Goal: Use online tool/utility

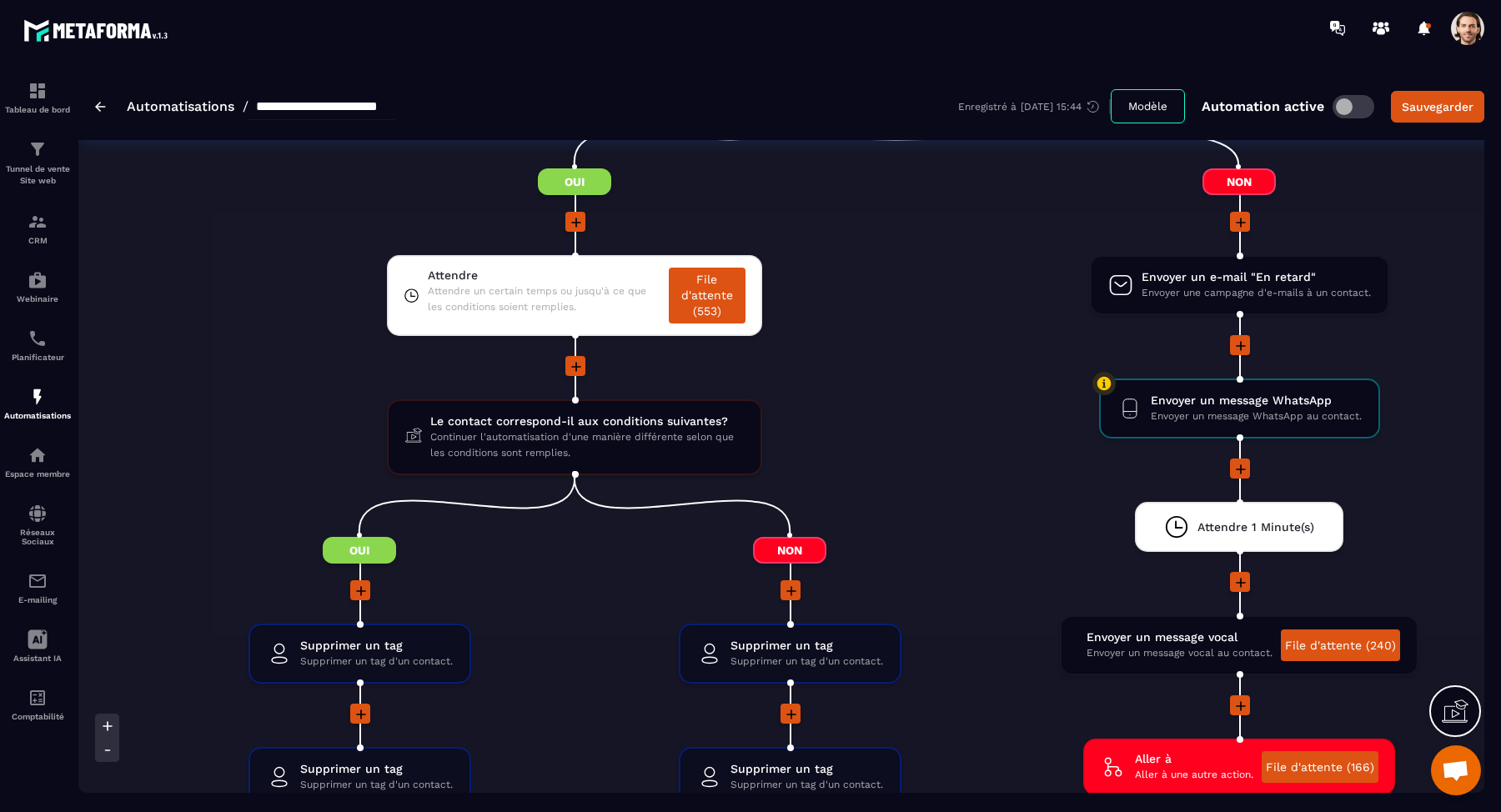
scroll to position [2651, 0]
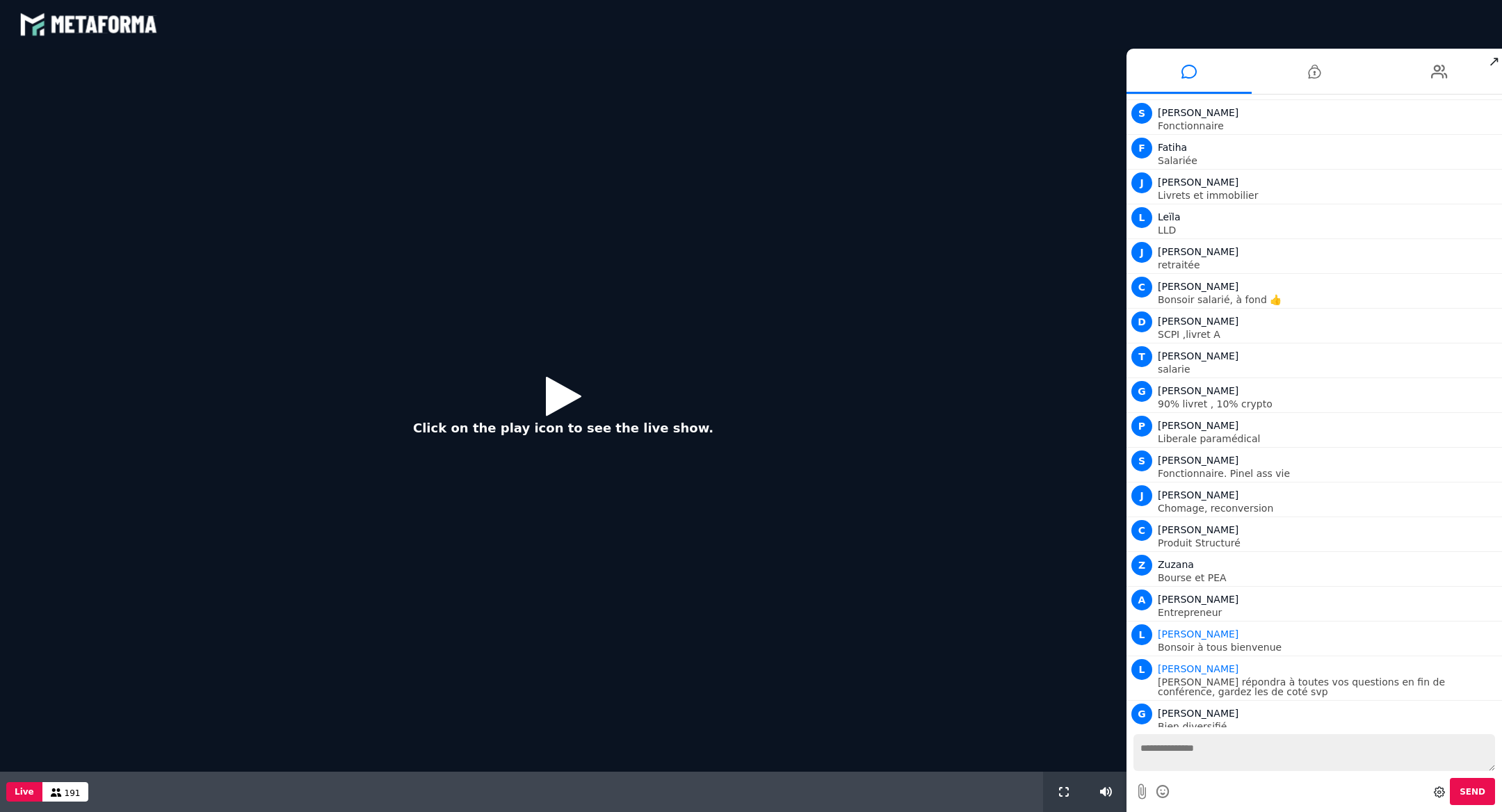
scroll to position [828, 0]
